Goal: Find contact information: Find contact information

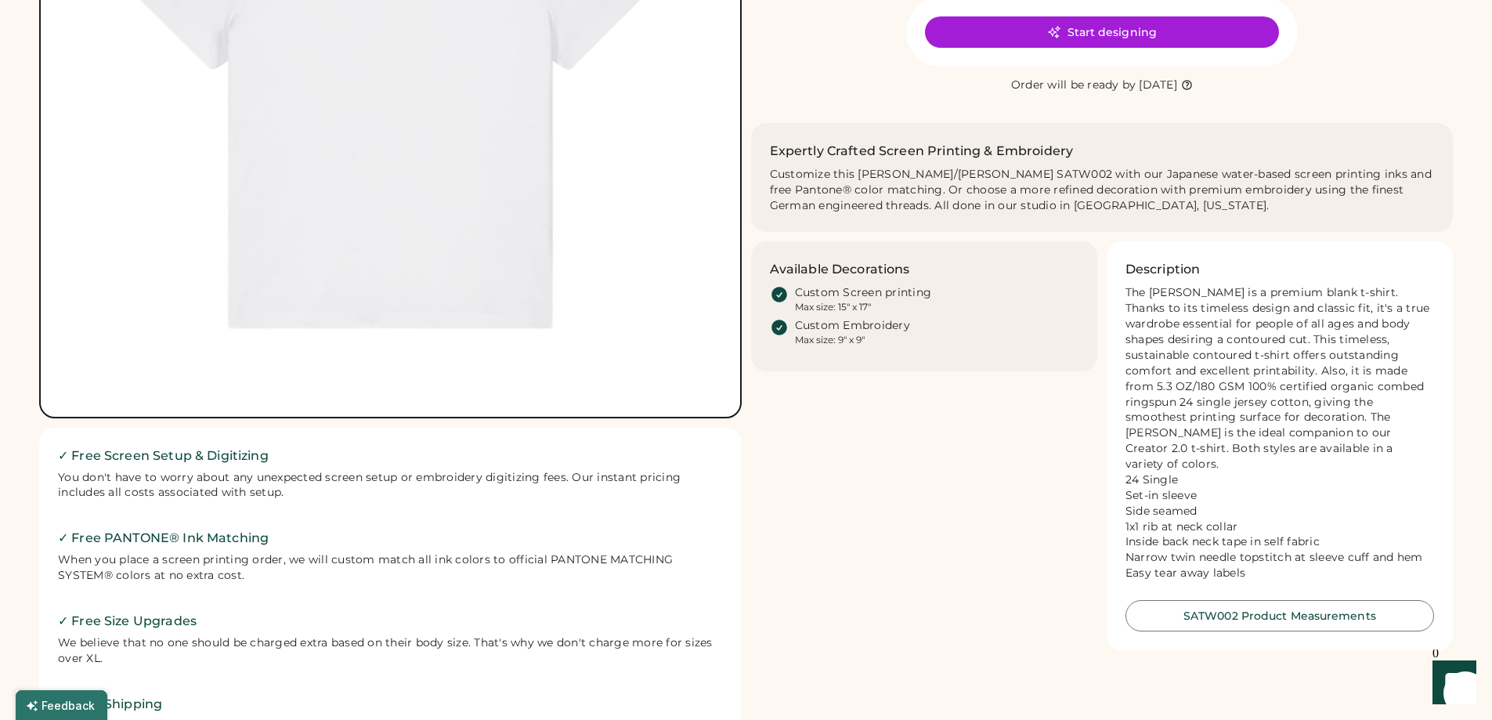
scroll to position [940, 0]
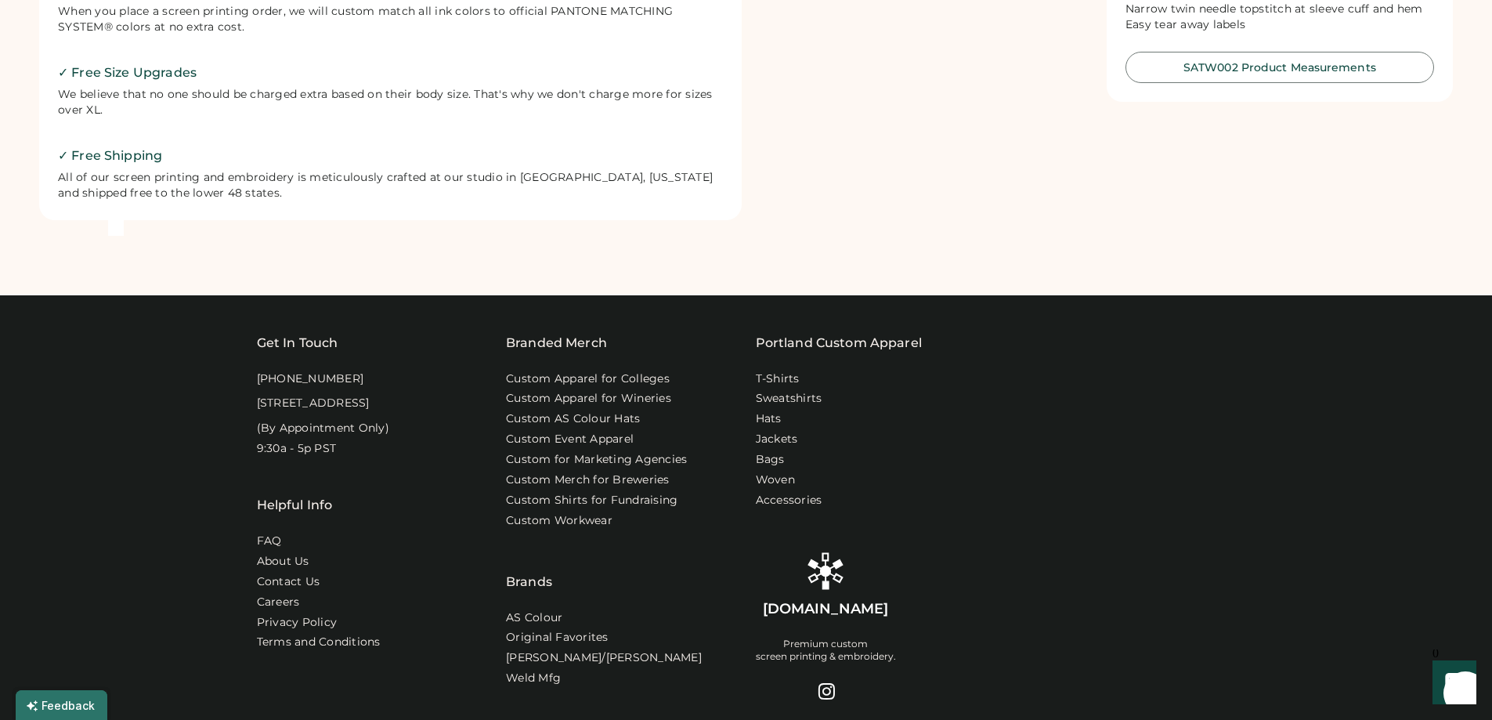
click at [260, 410] on div "[STREET_ADDRESS]" at bounding box center [313, 403] width 113 height 16
drag, startPoint x: 261, startPoint y: 402, endPoint x: 301, endPoint y: 420, distance: 43.5
click at [370, 411] on div "[STREET_ADDRESS]" at bounding box center [313, 403] width 113 height 16
click at [254, 409] on div "Get In Touch 1-888-299-3595 916 SE 34th Ave, STE 300 Portland, OR 97214 (By App…" at bounding box center [746, 675] width 1492 height 760
drag, startPoint x: 254, startPoint y: 402, endPoint x: 366, endPoint y: 423, distance: 113.8
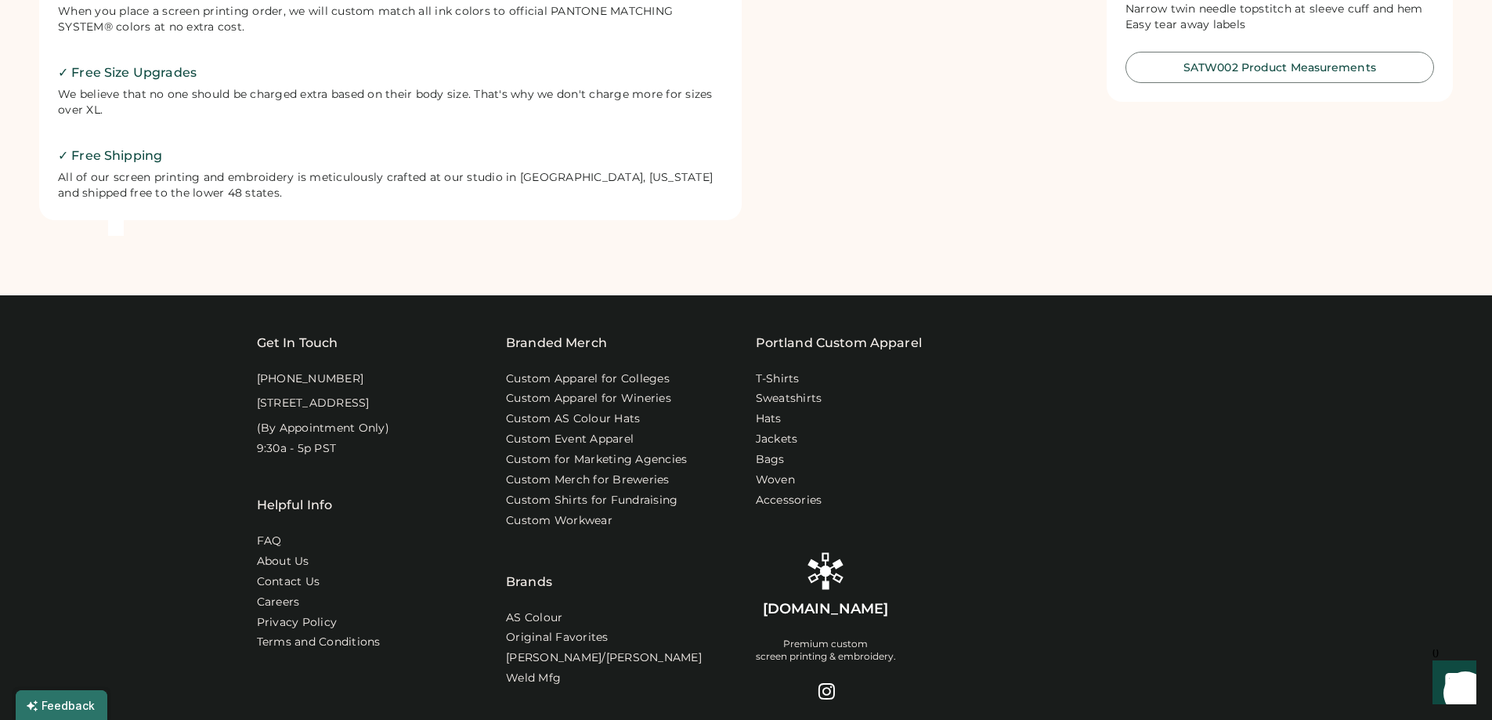
click at [366, 423] on div "Get In Touch 1-888-299-3595 916 SE 34th Ave, STE 300 Portland, OR 97214 (By App…" at bounding box center [746, 675] width 1492 height 760
click at [349, 411] on div "[STREET_ADDRESS]" at bounding box center [313, 403] width 113 height 16
drag, startPoint x: 373, startPoint y: 416, endPoint x: 254, endPoint y: 392, distance: 120.5
click at [254, 392] on div "Get In Touch 1-888-299-3595 916 SE 34th Ave, STE 300 Portland, OR 97214 (By App…" at bounding box center [746, 675] width 1492 height 760
drag, startPoint x: 378, startPoint y: 507, endPoint x: 373, endPoint y: 480, distance: 27.8
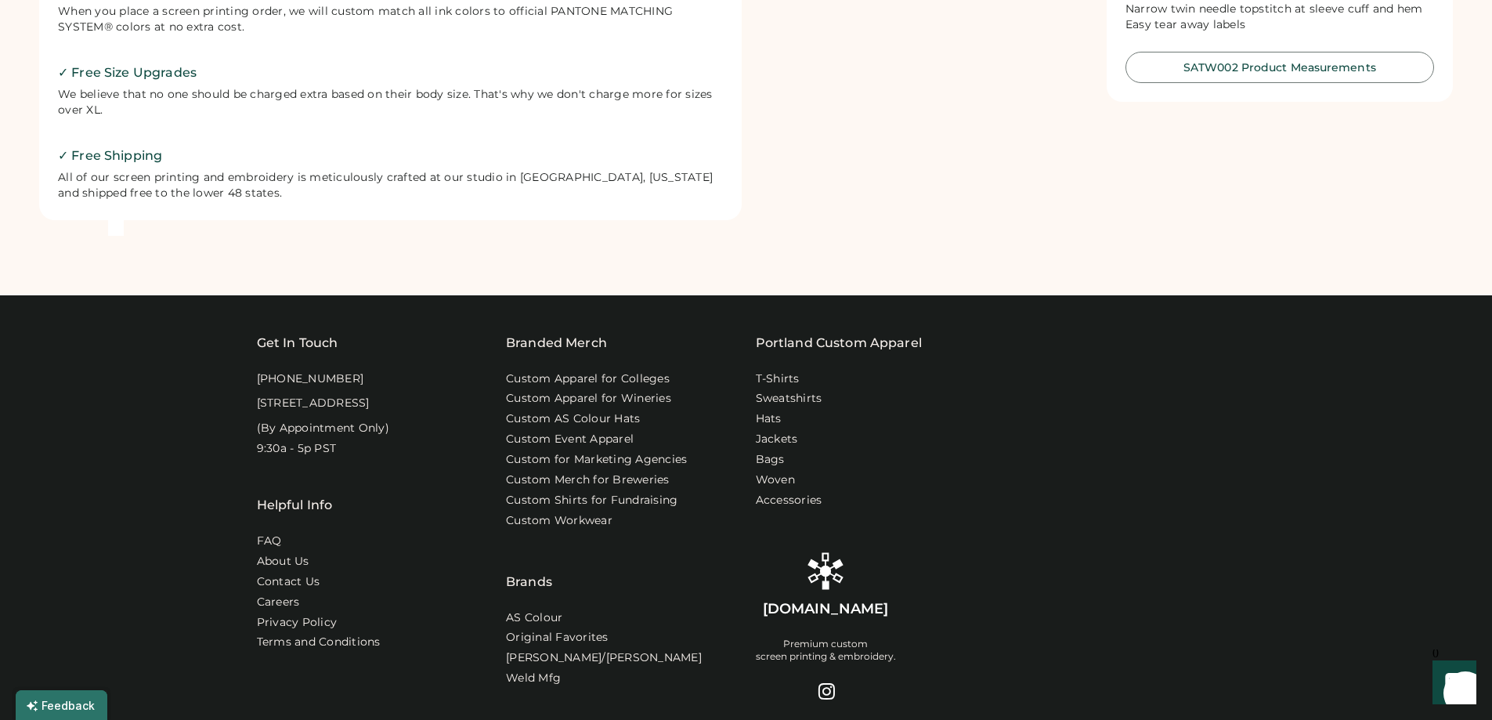
click at [378, 505] on div "Helpful Info FAQ About Us Contact Us Careers Privacy Policy Terms and Conditions" at bounding box center [372, 570] width 231 height 229
click at [306, 401] on div "[STREET_ADDRESS]" at bounding box center [313, 403] width 113 height 16
click at [265, 402] on div "[STREET_ADDRESS]" at bounding box center [313, 403] width 113 height 16
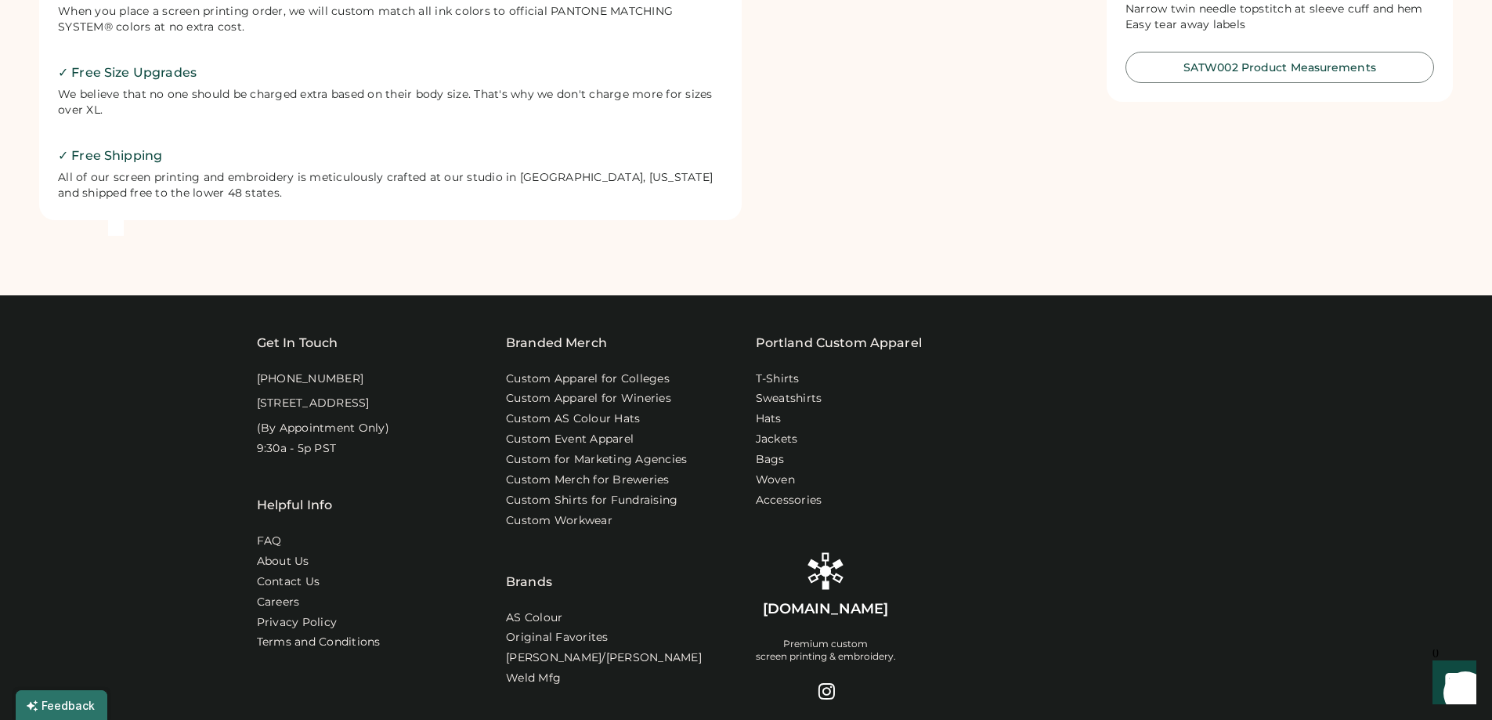
drag, startPoint x: 366, startPoint y: 418, endPoint x: 250, endPoint y: 396, distance: 118.7
click at [250, 396] on div "Get In Touch 1-888-299-3595 916 SE 34th Ave, STE 300 Portland, OR 97214 (By App…" at bounding box center [746, 675] width 1492 height 760
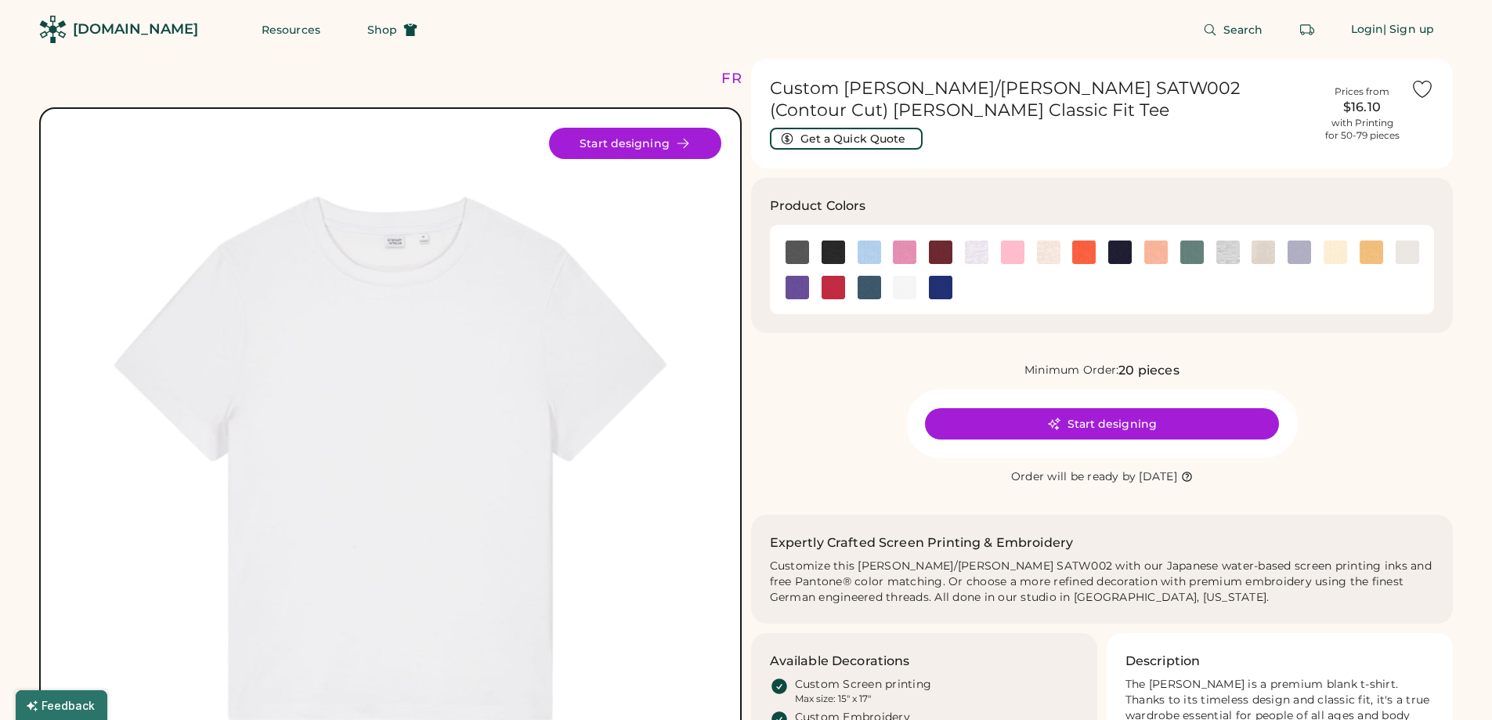
click at [127, 25] on div "[DOMAIN_NAME]" at bounding box center [135, 30] width 125 height 20
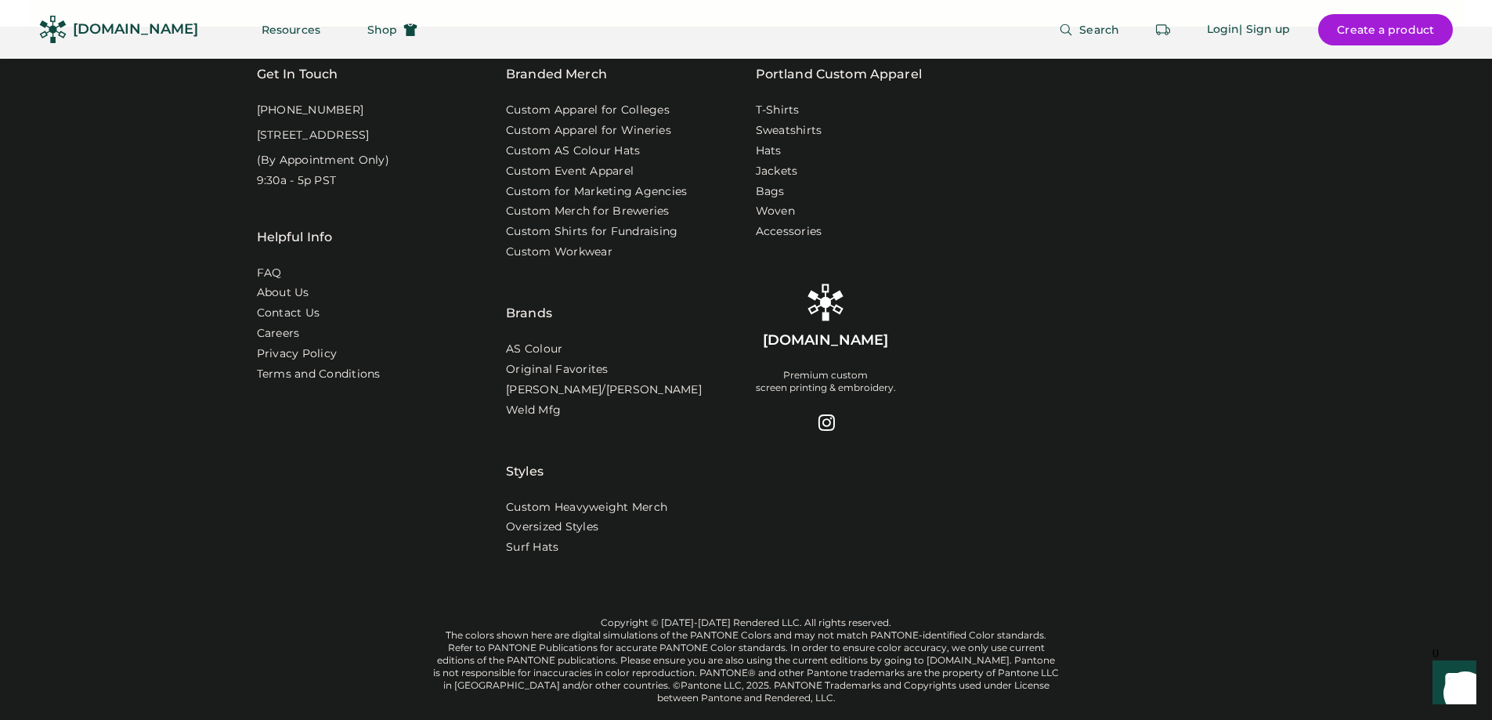
scroll to position [5011, 0]
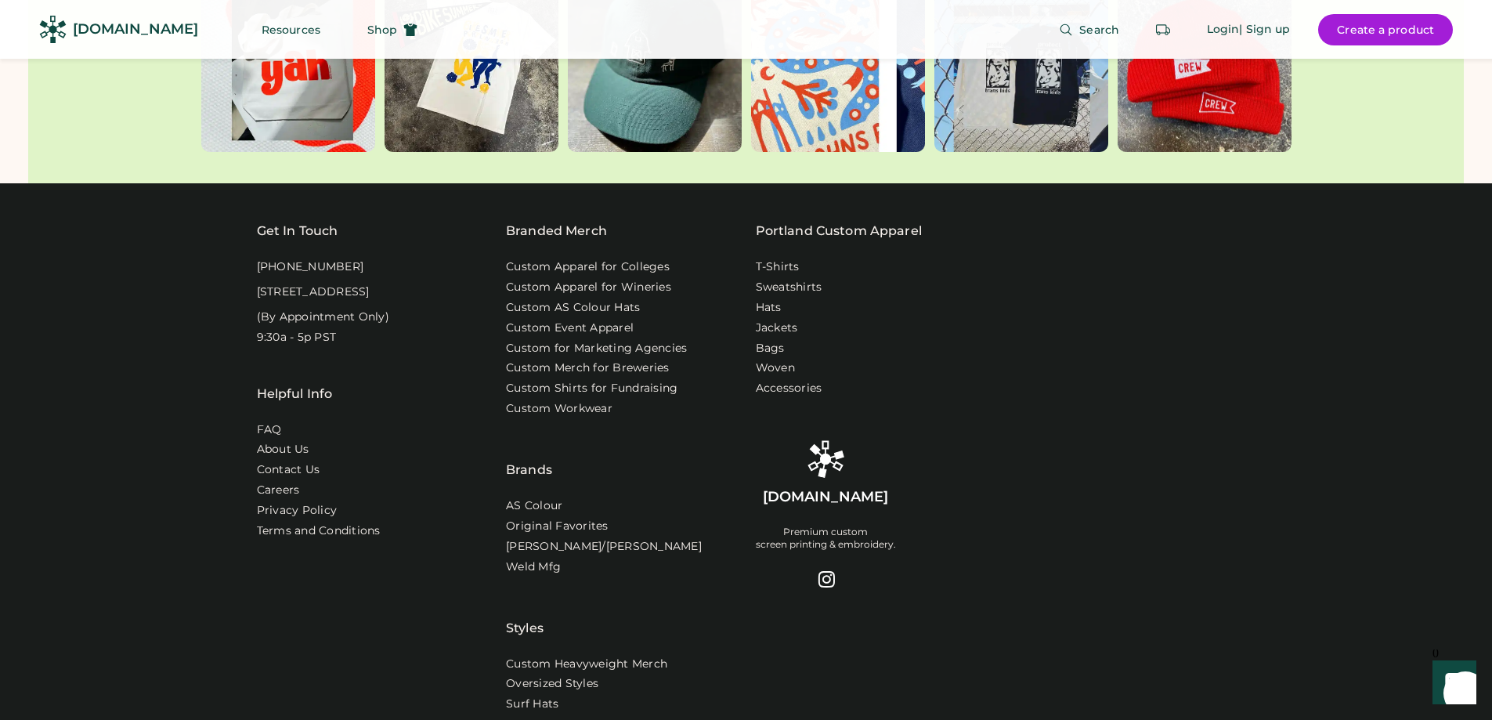
click at [922, 393] on div "Portland Custom Apparel T-Shirts Sweatshirts Hats Jackets Bags Woven Accessorie…" at bounding box center [871, 407] width 231 height 371
